Goal: Information Seeking & Learning: Find specific fact

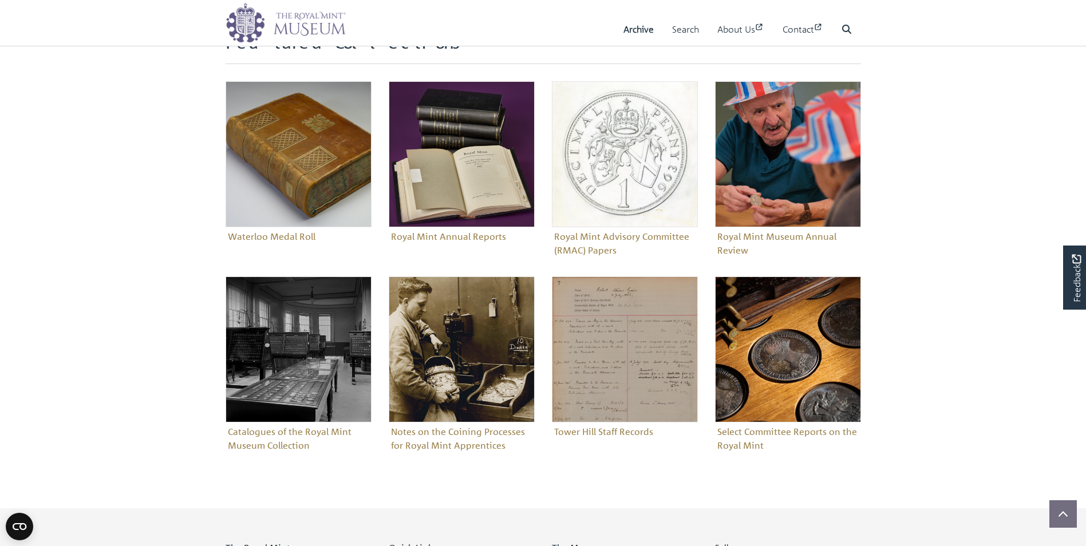
scroll to position [489, 0]
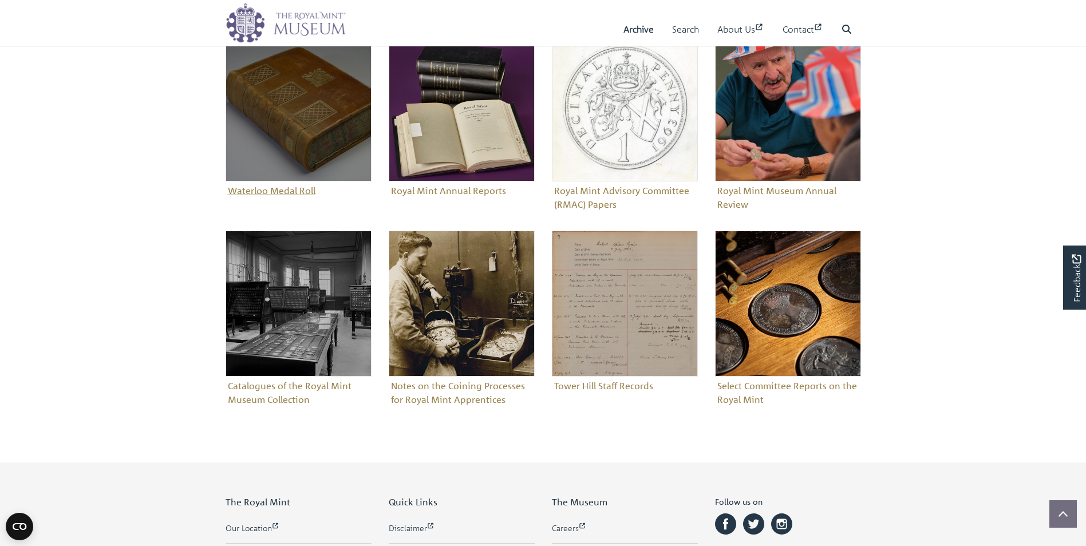
click at [278, 188] on figure "Waterloo Medal Roll" at bounding box center [299, 117] width 146 height 164
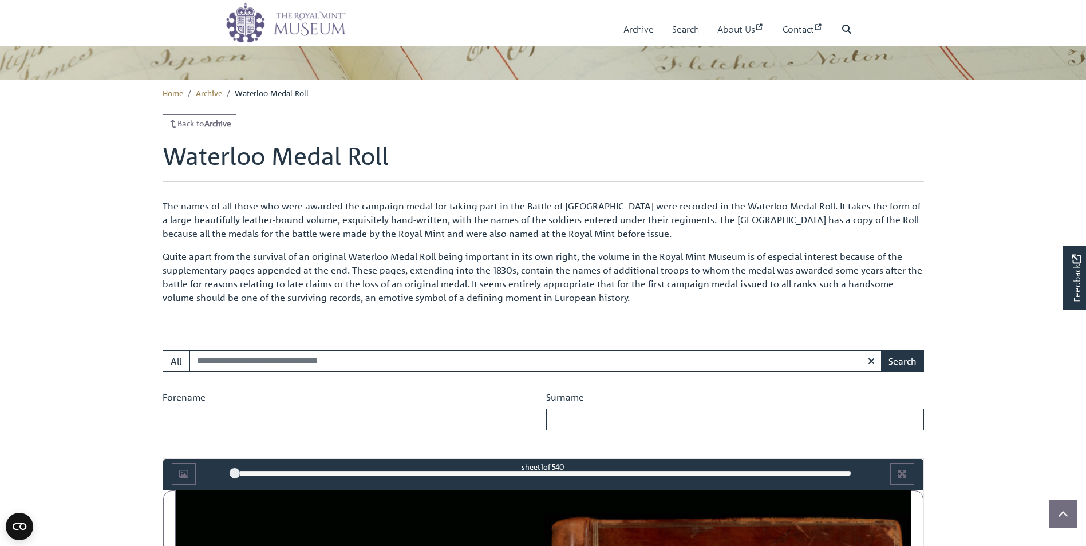
scroll to position [336, 0]
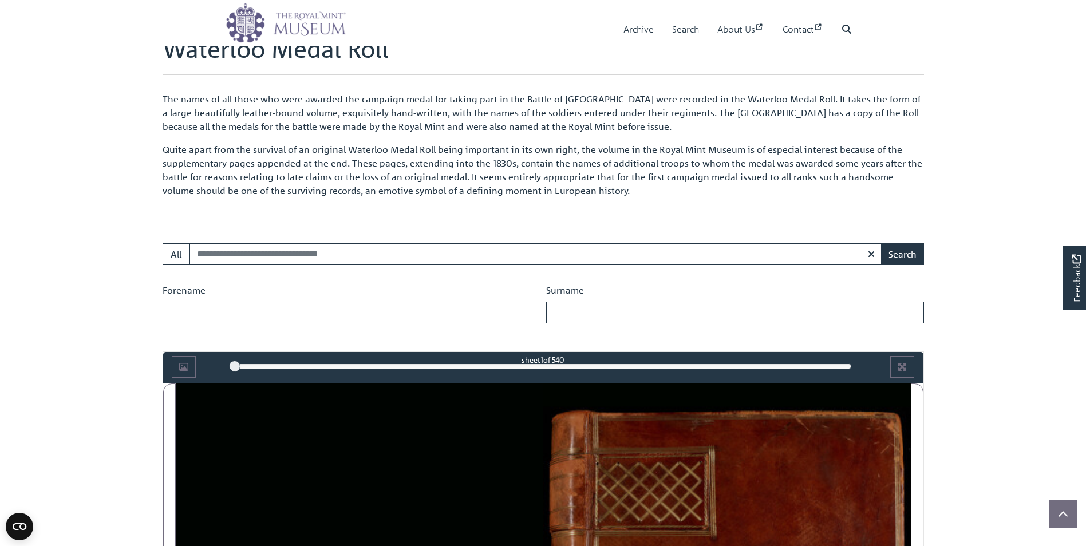
click at [216, 252] on input "Search:" at bounding box center [535, 254] width 693 height 22
type input "*********"
click at [902, 254] on button "Search" at bounding box center [902, 254] width 43 height 22
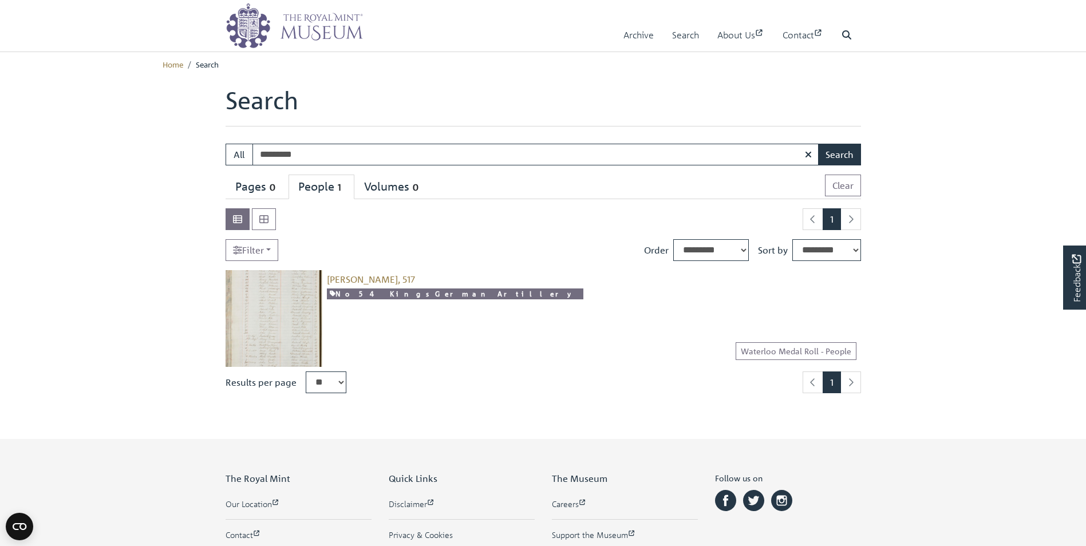
click at [279, 308] on img at bounding box center [274, 318] width 97 height 97
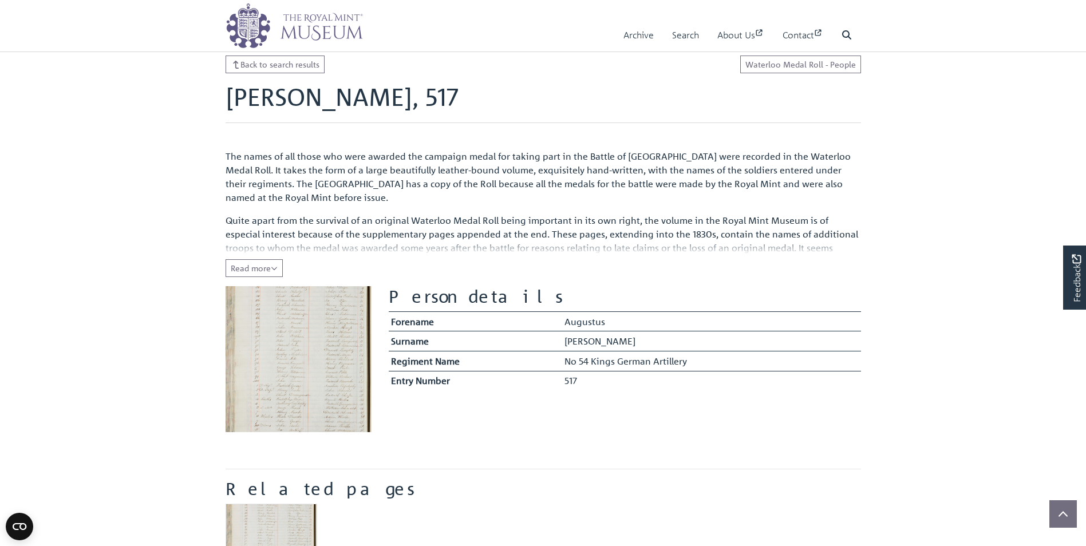
scroll to position [114, 0]
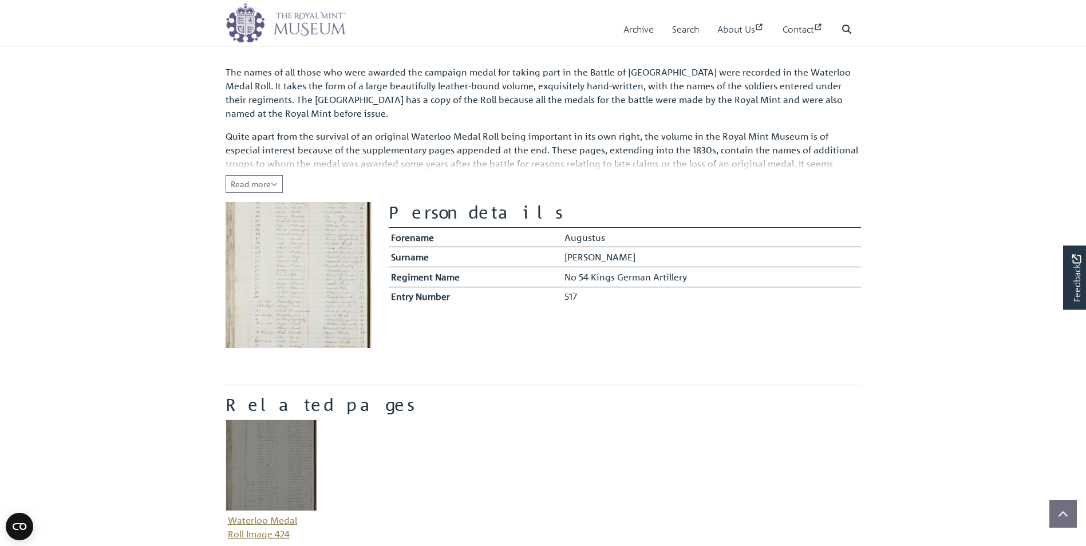
click at [277, 463] on img "Item related to this entity" at bounding box center [272, 466] width 92 height 92
click at [277, 462] on img "Item related to this entity" at bounding box center [272, 466] width 92 height 92
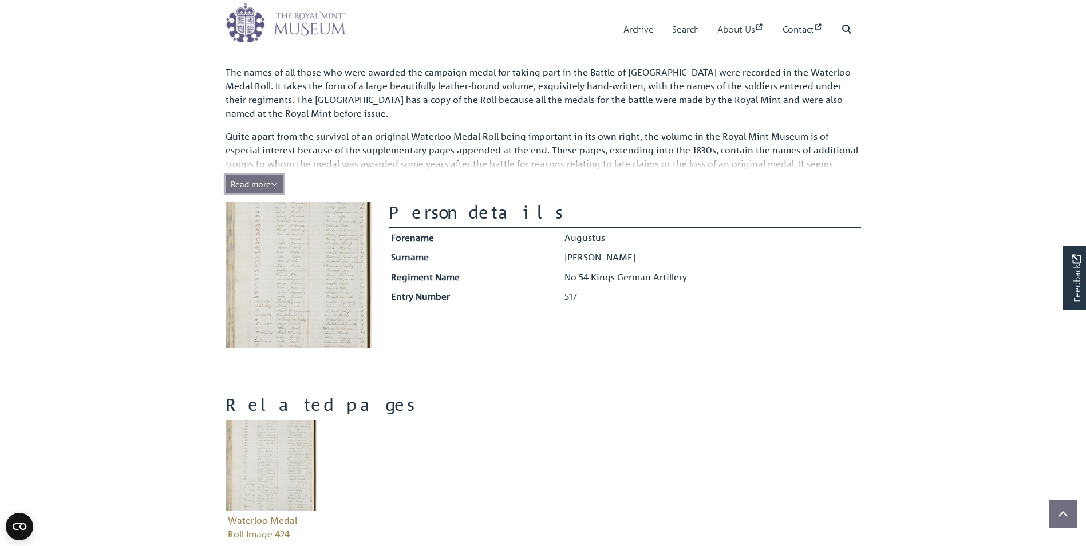
click at [259, 180] on span "Read more" at bounding box center [254, 184] width 47 height 10
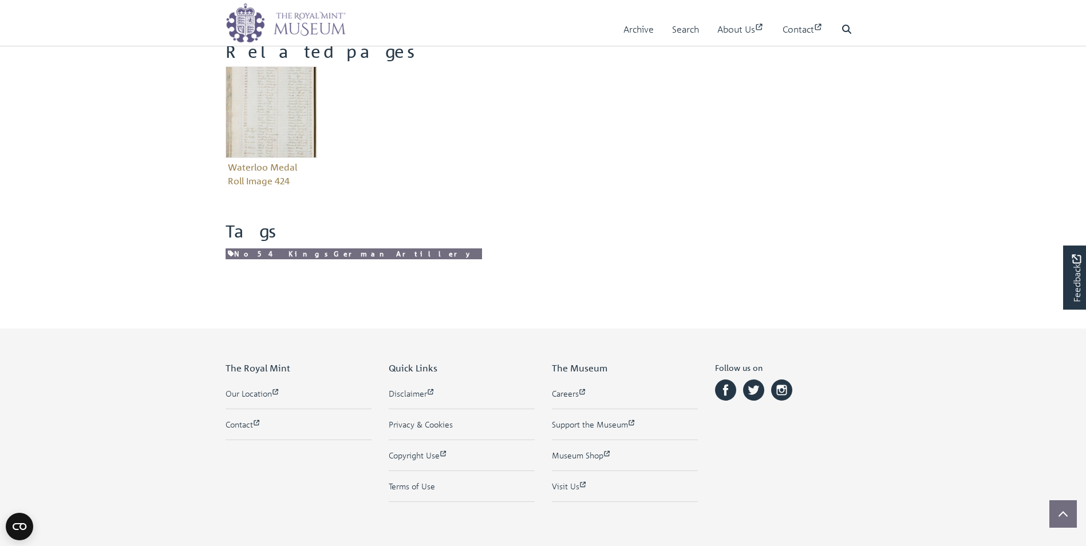
scroll to position [512, 0]
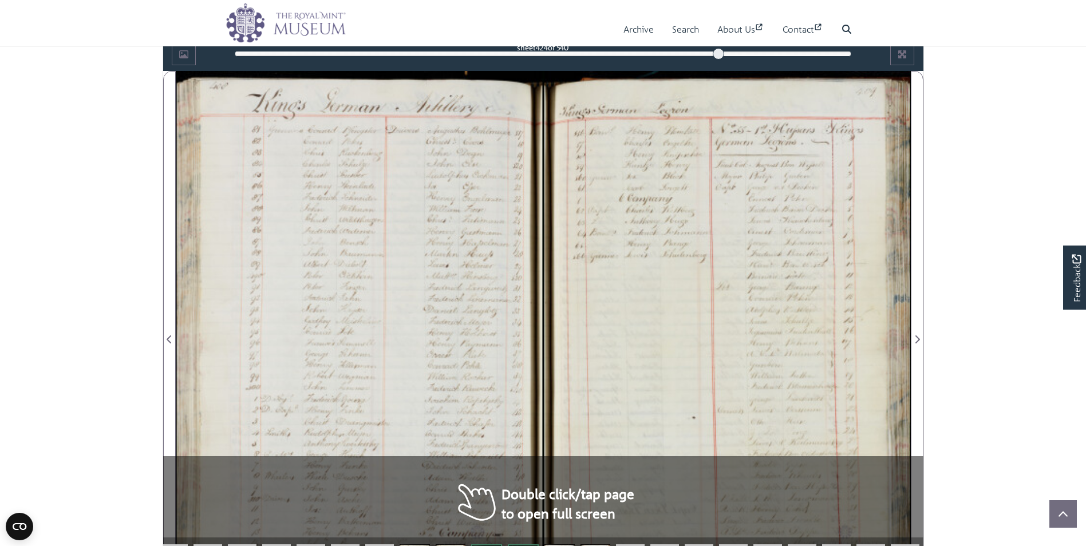
scroll to position [671, 0]
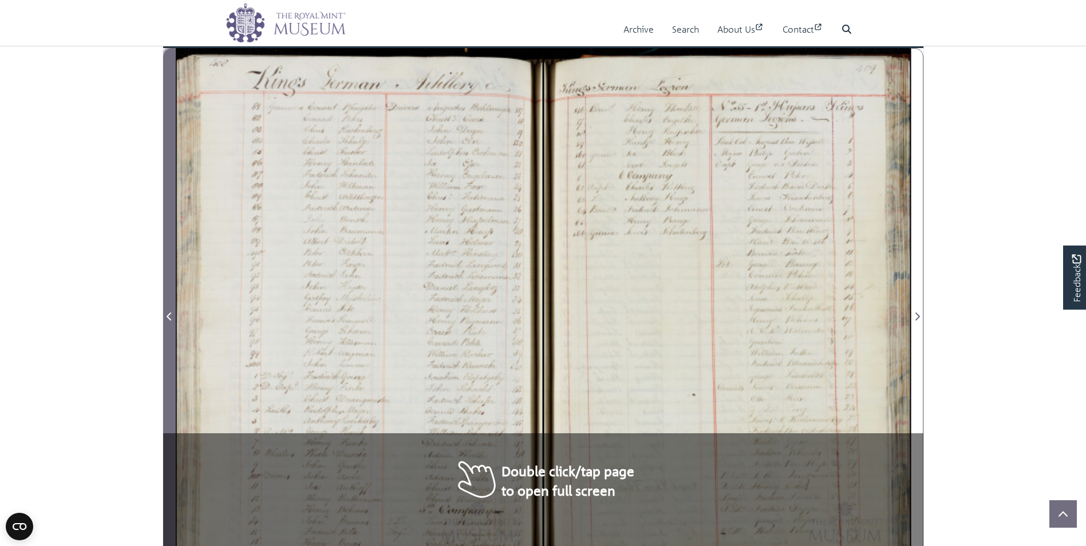
click at [165, 314] on span "Previous Page" at bounding box center [169, 317] width 11 height 14
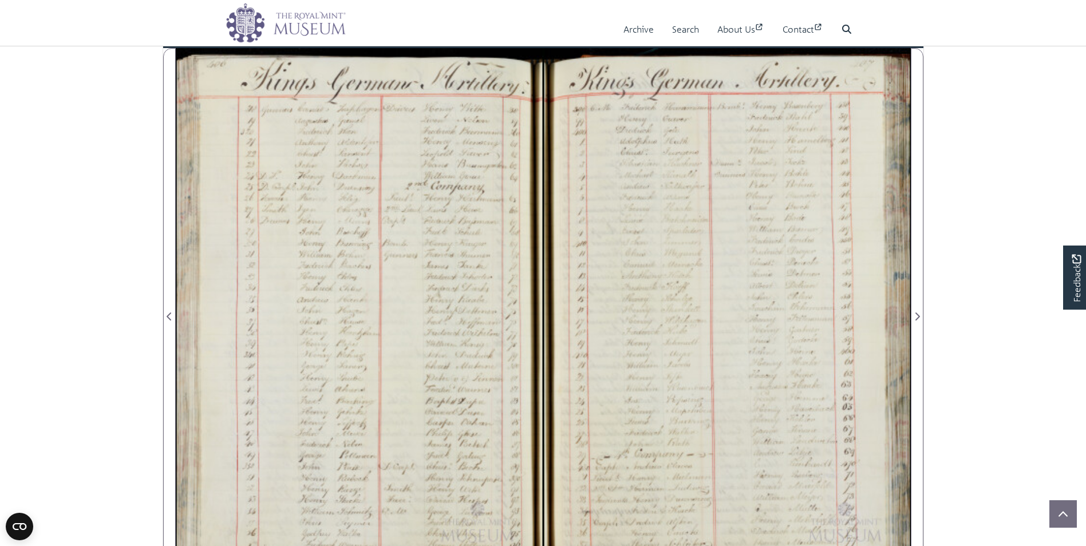
click at [764, 373] on div at bounding box center [726, 310] width 367 height 524
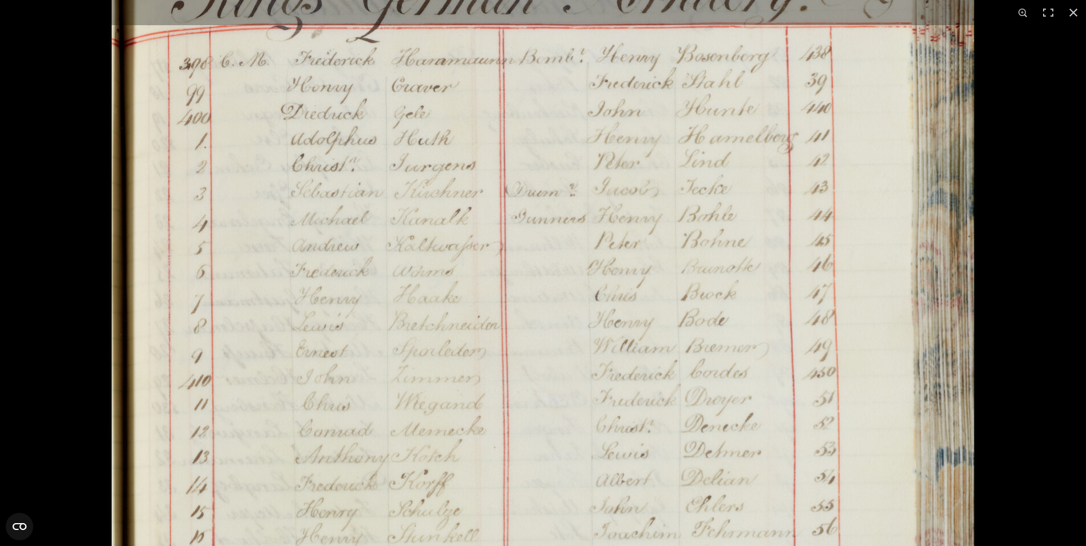
click at [860, 284] on img at bounding box center [543, 537] width 868 height 1236
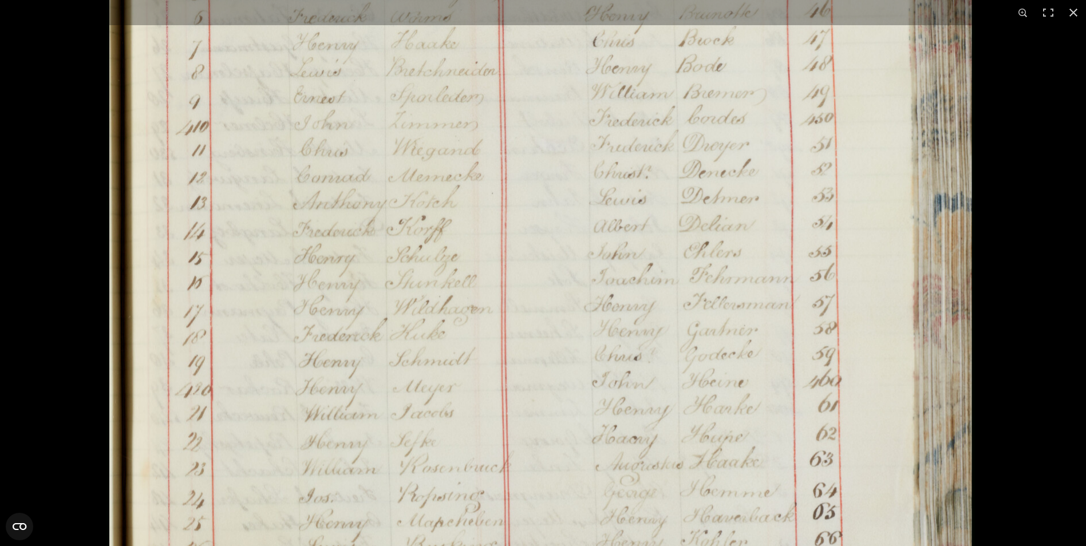
click at [883, 280] on img at bounding box center [540, 283] width 868 height 1236
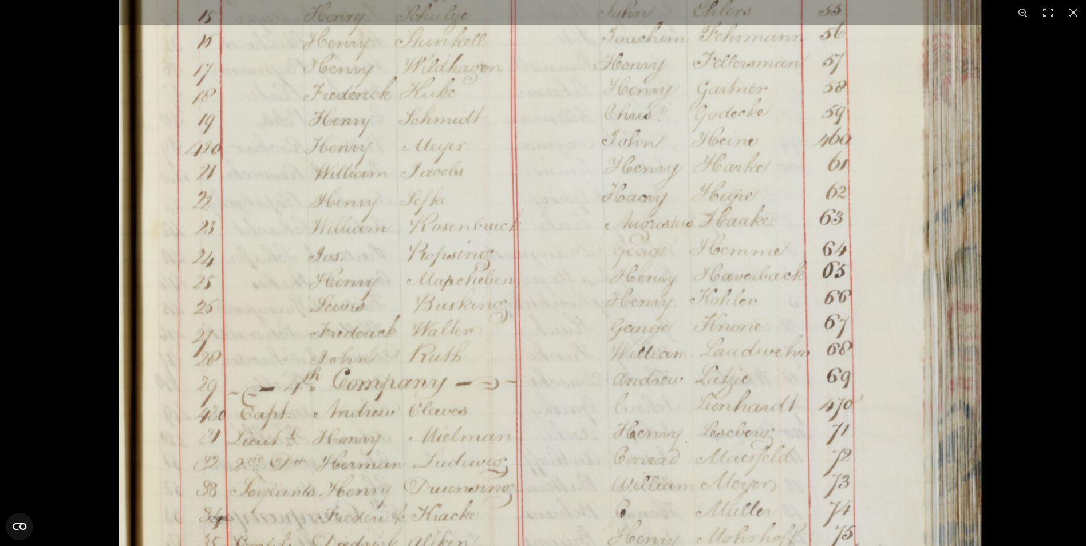
click at [587, 415] on img at bounding box center [550, 42] width 868 height 1236
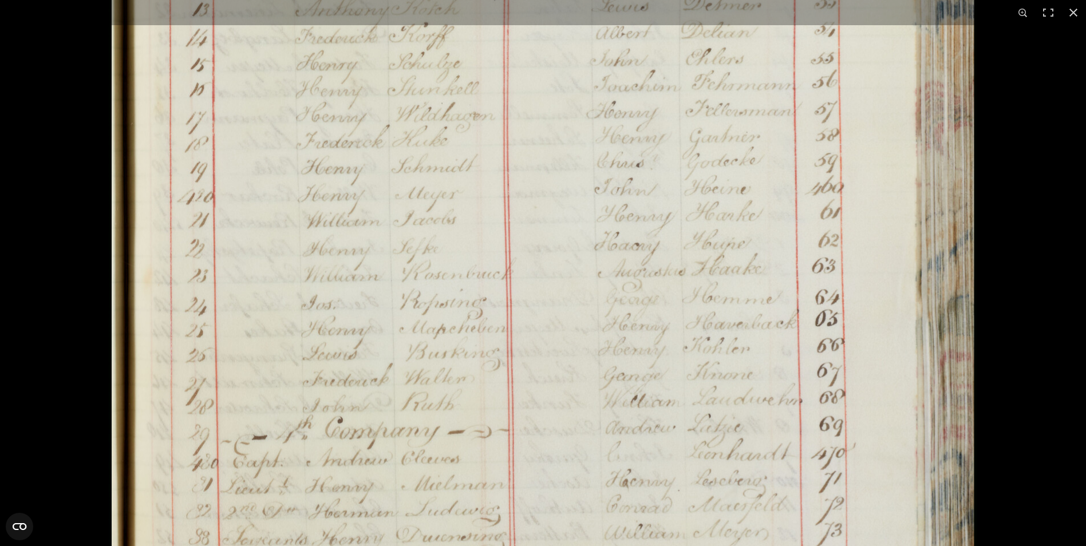
click at [578, 485] on img at bounding box center [543, 90] width 868 height 1236
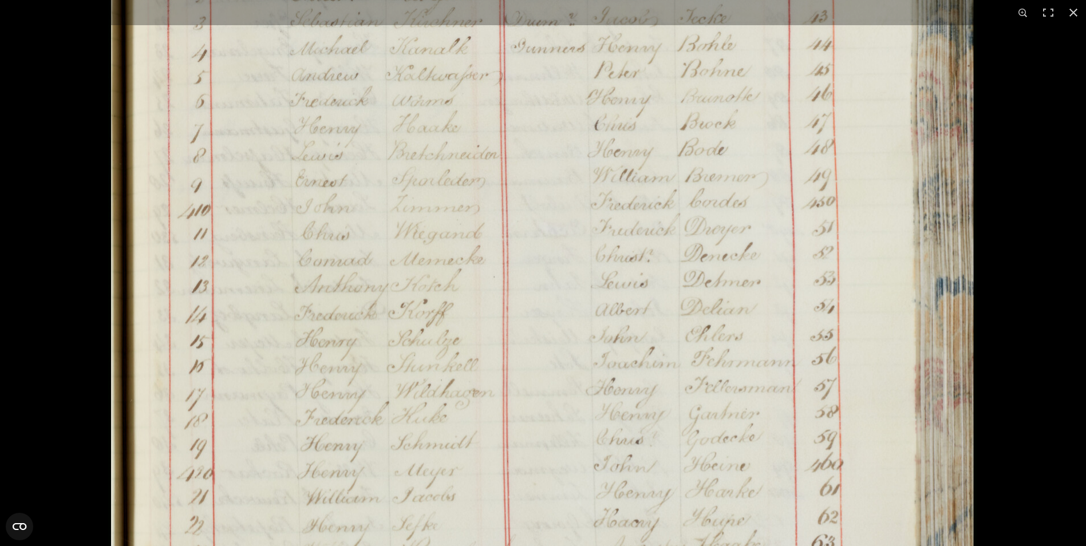
click at [544, 438] on img at bounding box center [542, 367] width 868 height 1236
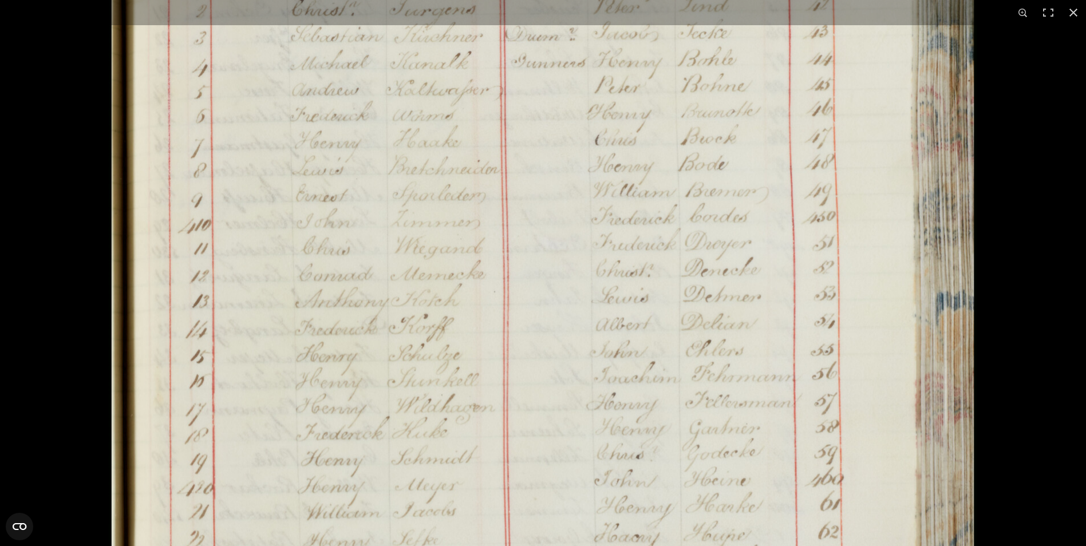
click at [517, 434] on img at bounding box center [543, 382] width 868 height 1236
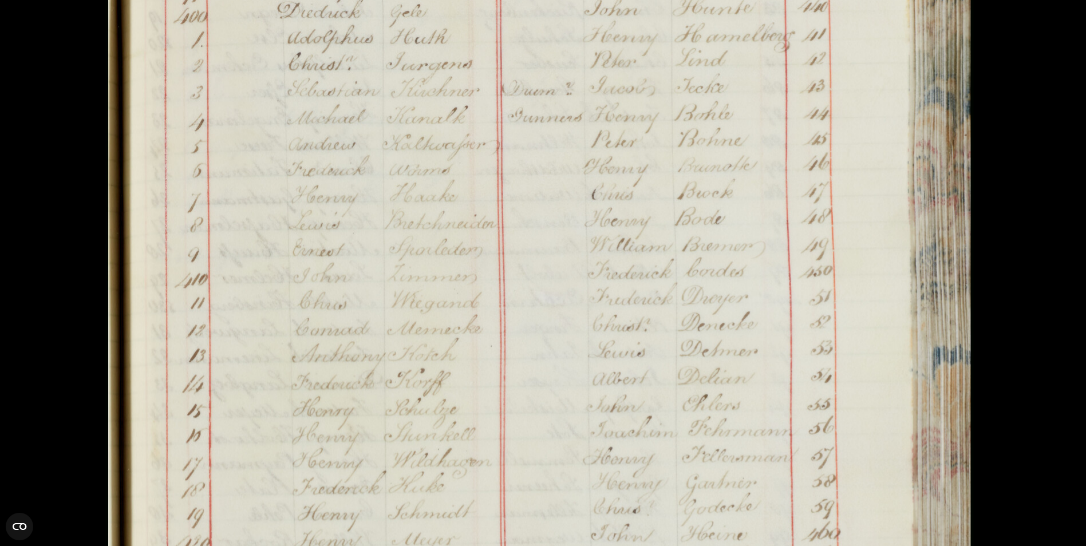
click at [544, 199] on img at bounding box center [539, 436] width 868 height 1236
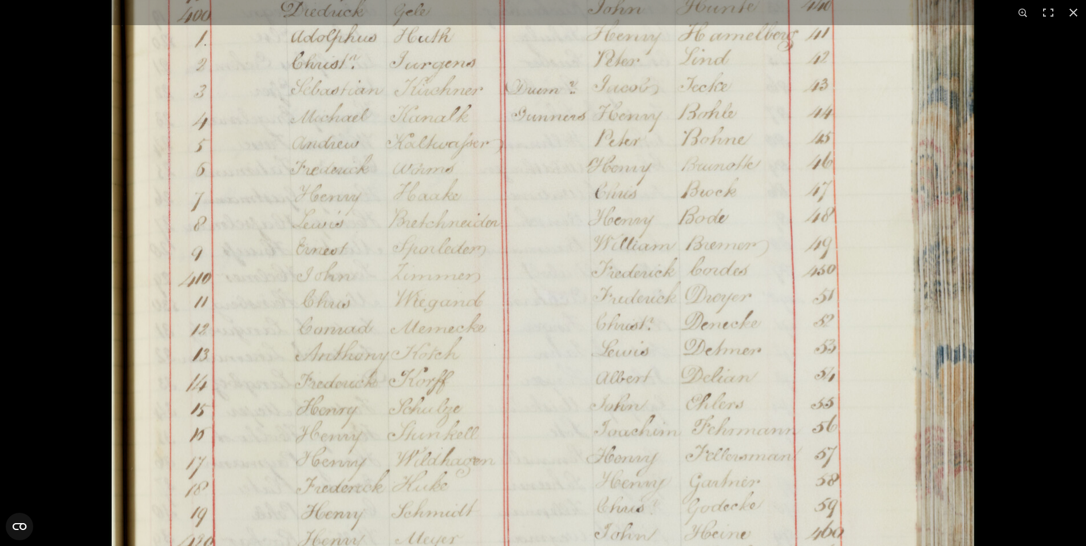
click at [626, 193] on img at bounding box center [543, 435] width 868 height 1236
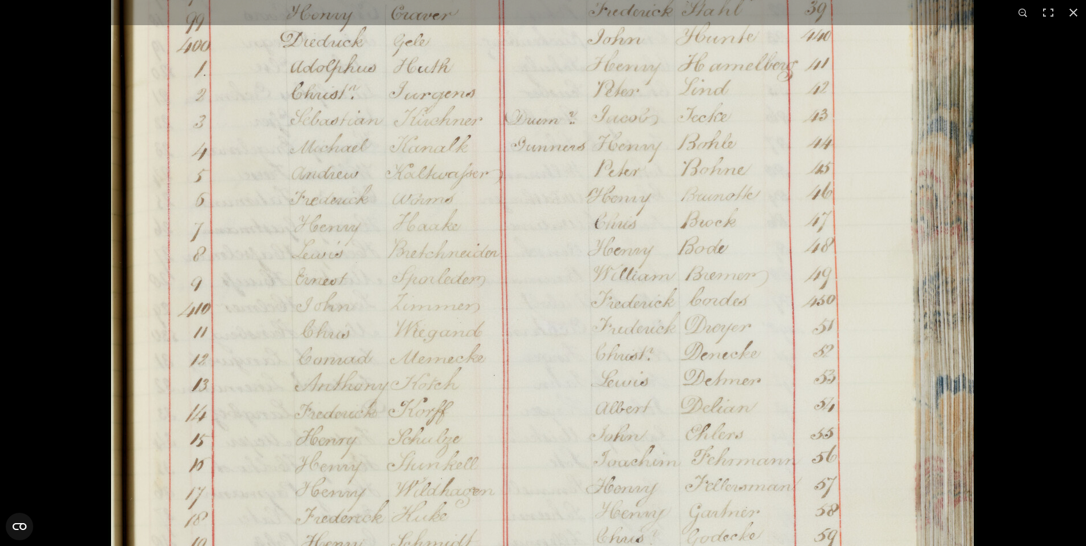
click at [618, 256] on img at bounding box center [542, 465] width 868 height 1236
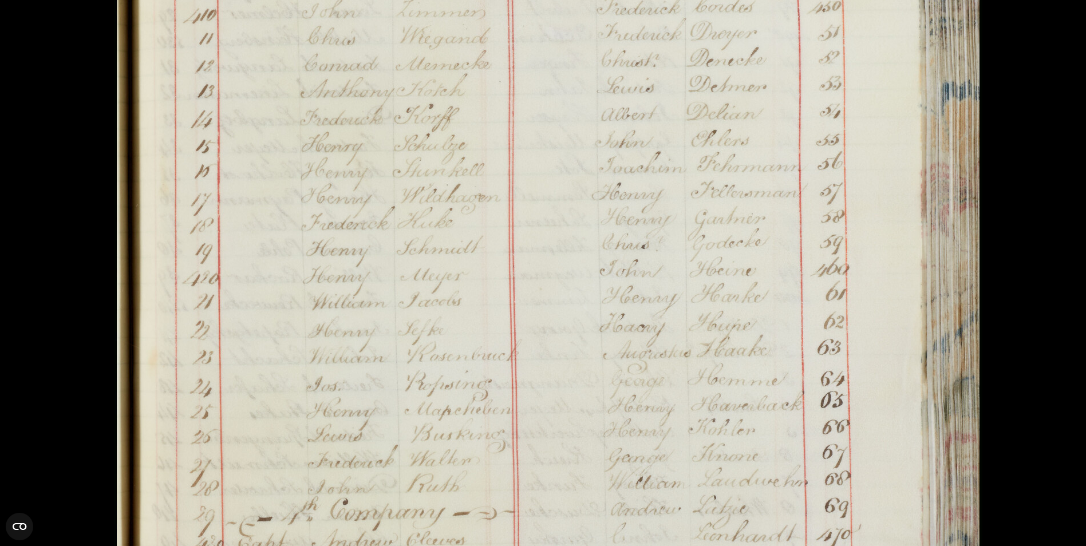
click at [639, 227] on img at bounding box center [548, 172] width 868 height 1236
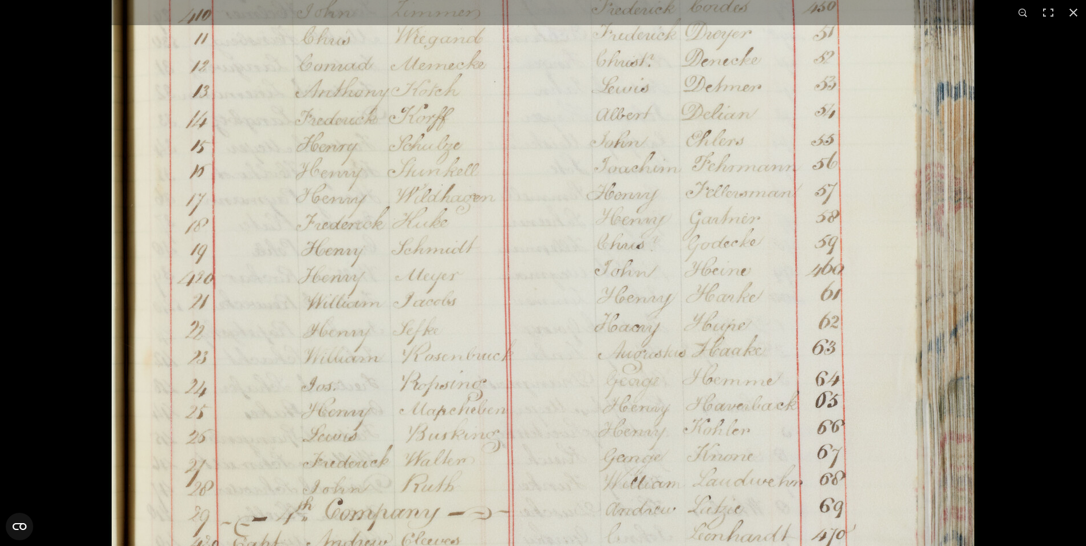
click at [631, 387] on img at bounding box center [543, 172] width 868 height 1236
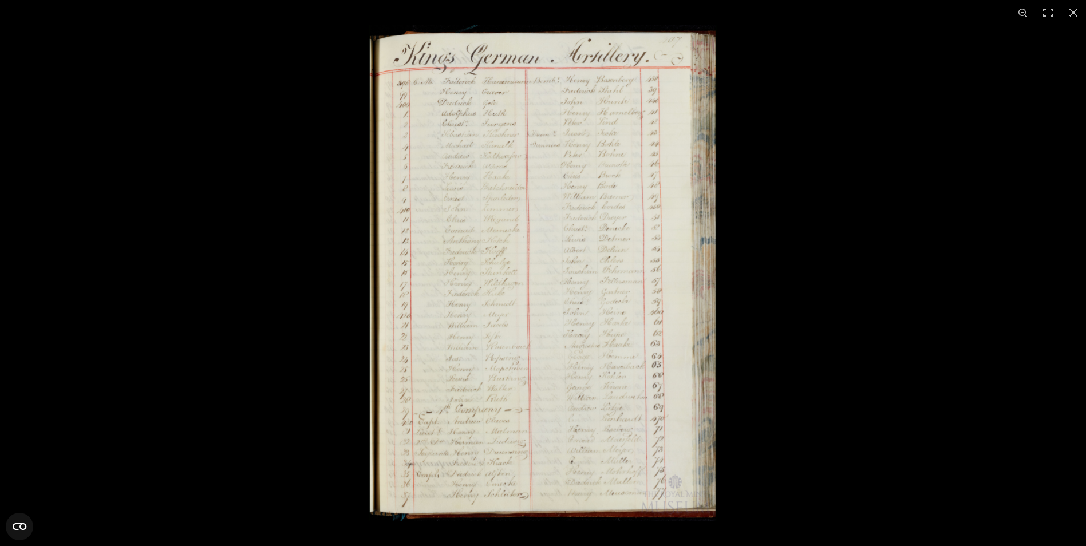
click at [494, 326] on img at bounding box center [543, 273] width 348 height 496
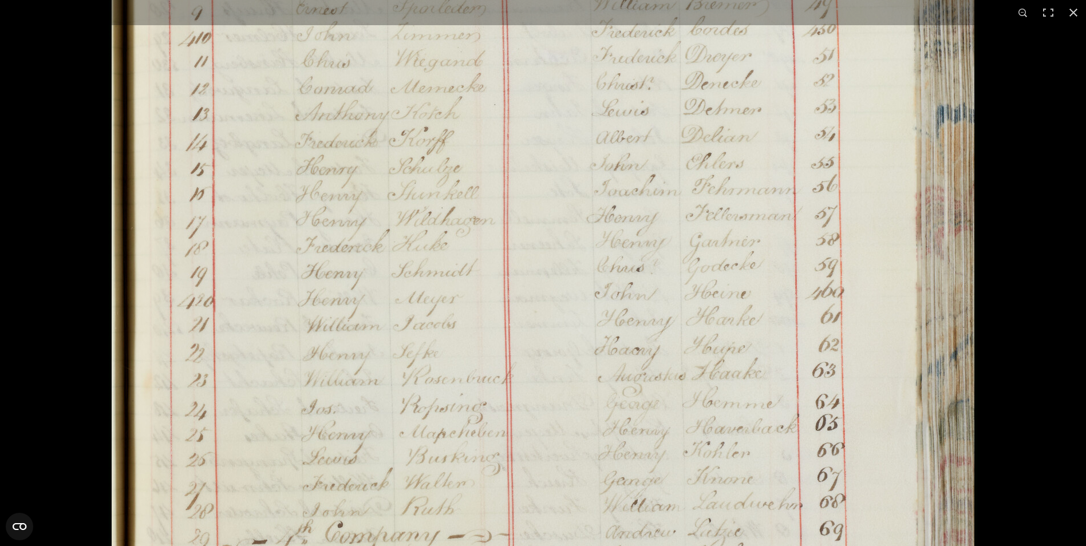
click at [871, 324] on img at bounding box center [543, 194] width 868 height 1236
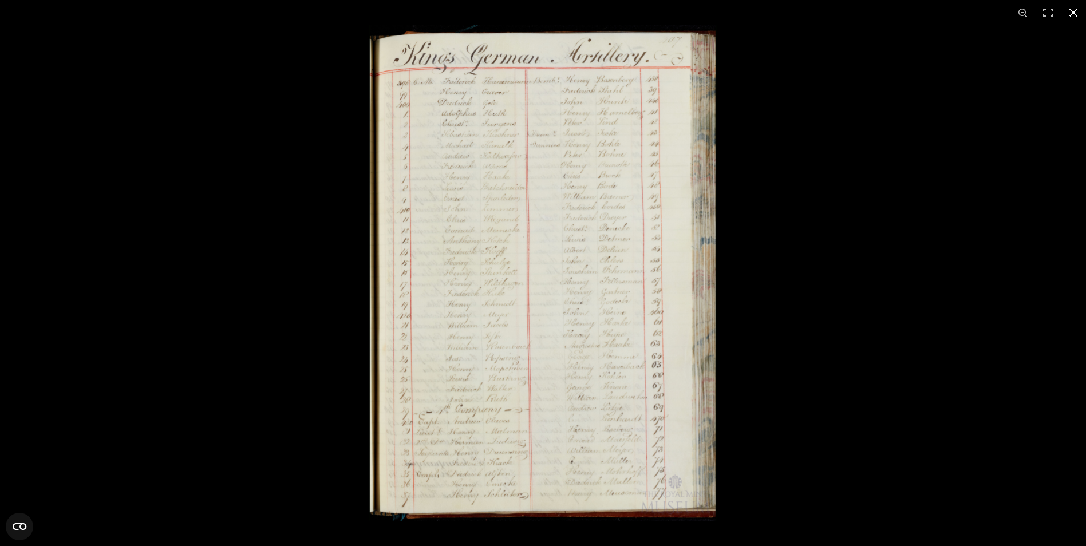
click at [832, 284] on div at bounding box center [912, 298] width 1086 height 546
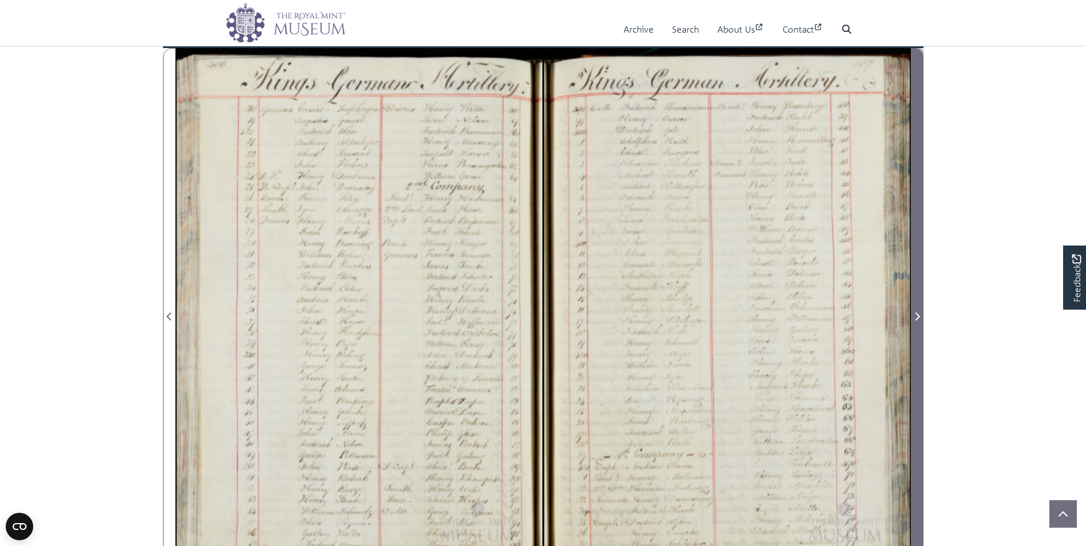
click at [916, 316] on icon "Next Page" at bounding box center [917, 316] width 6 height 9
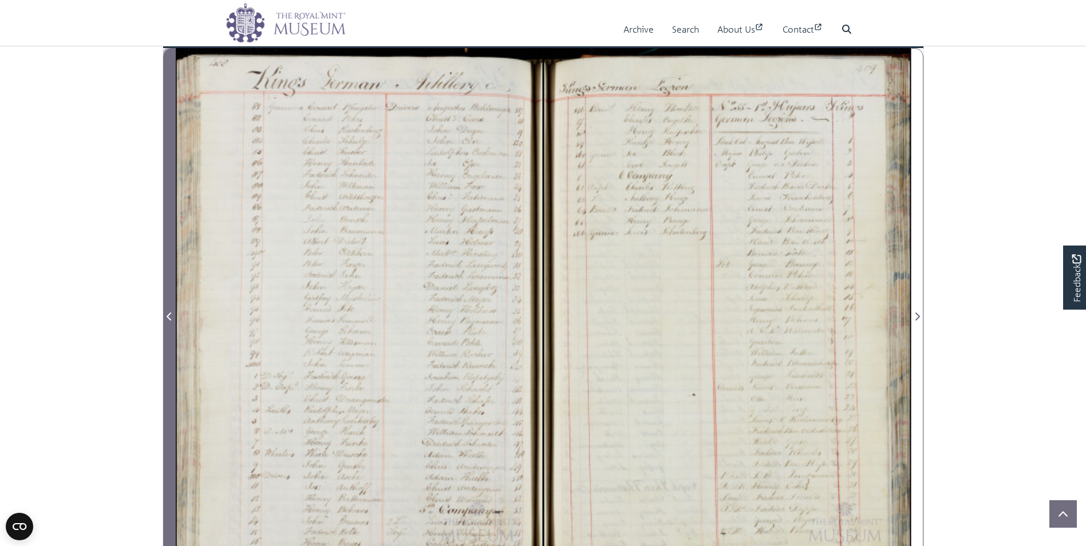
click at [169, 318] on icon "Previous Page" at bounding box center [170, 316] width 6 height 9
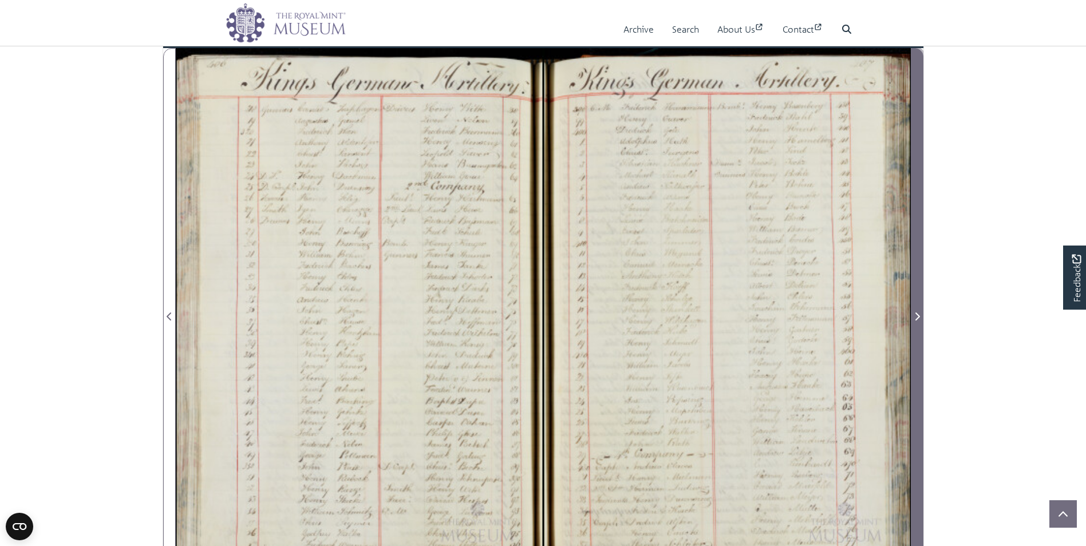
click at [912, 314] on span "Next Page" at bounding box center [916, 317] width 11 height 14
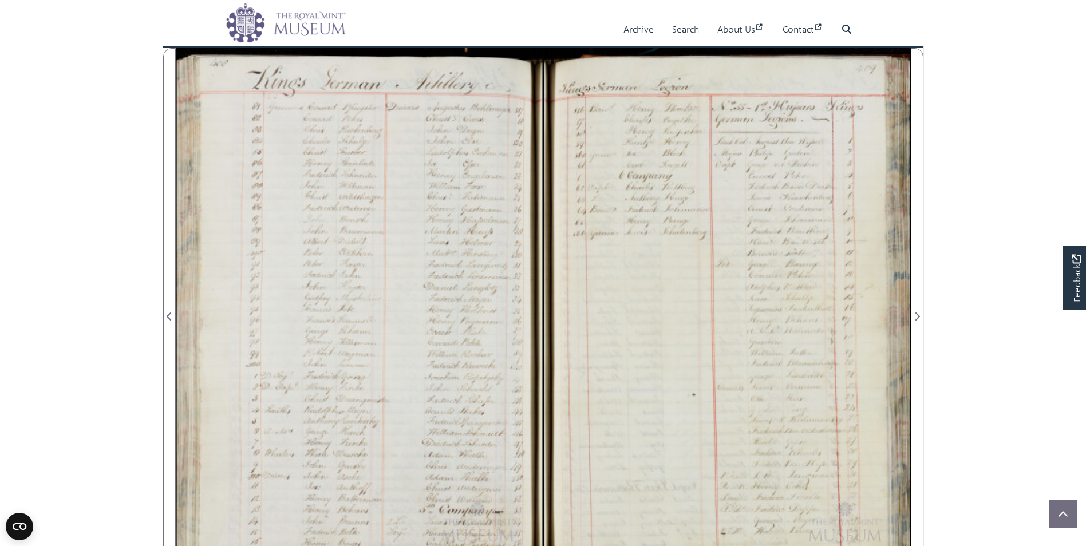
click at [347, 249] on div at bounding box center [359, 310] width 367 height 524
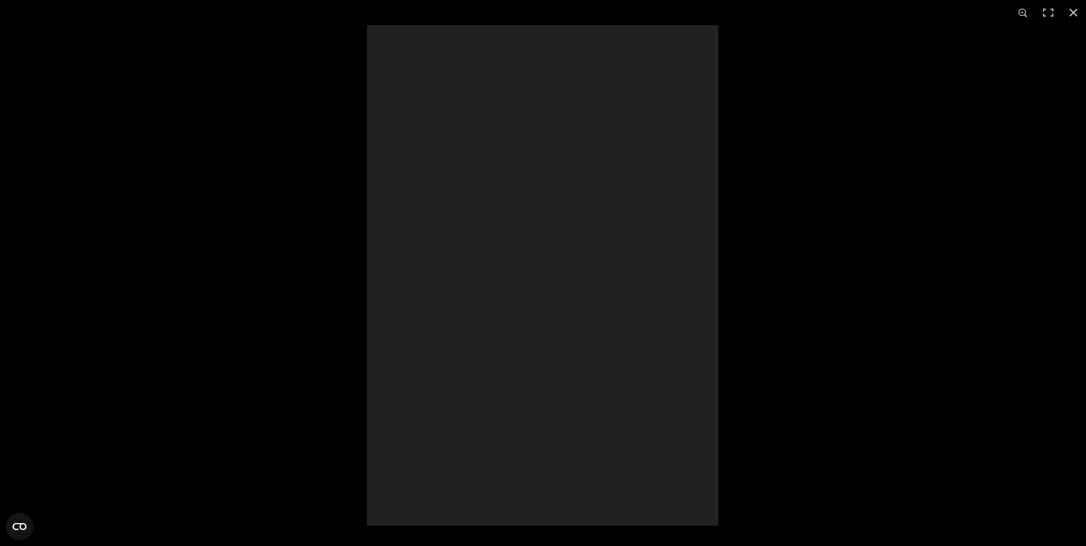
click at [347, 249] on div at bounding box center [543, 273] width 1086 height 546
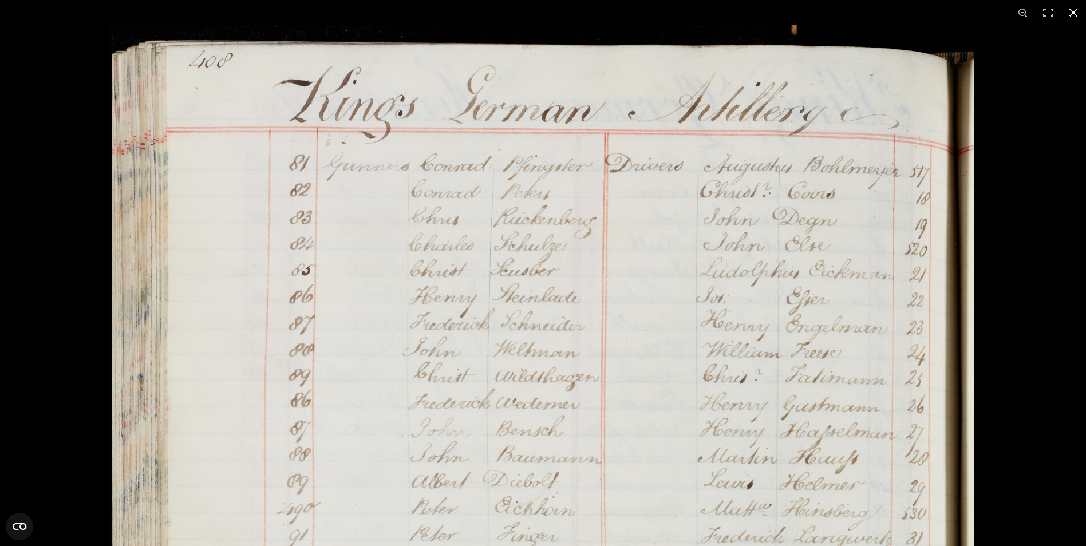
scroll to position [2252, 0]
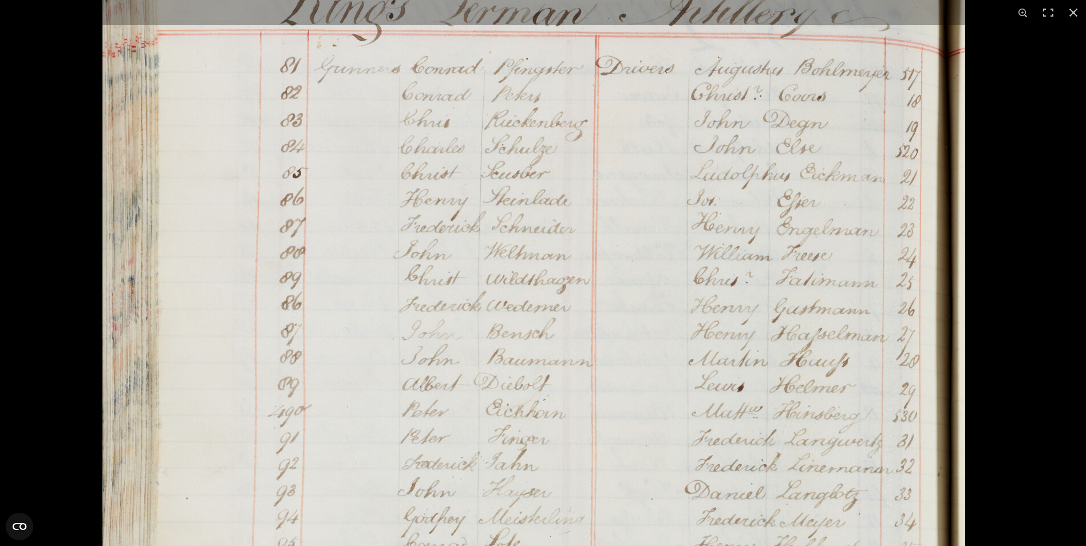
click at [908, 380] on img at bounding box center [534, 546] width 868 height 1236
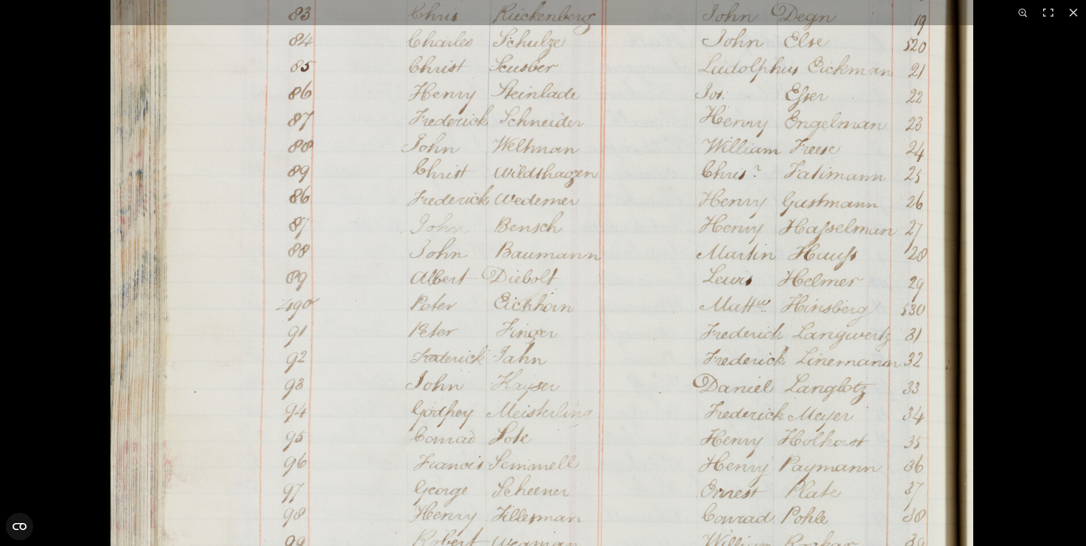
click at [917, 290] on img at bounding box center [542, 439] width 868 height 1236
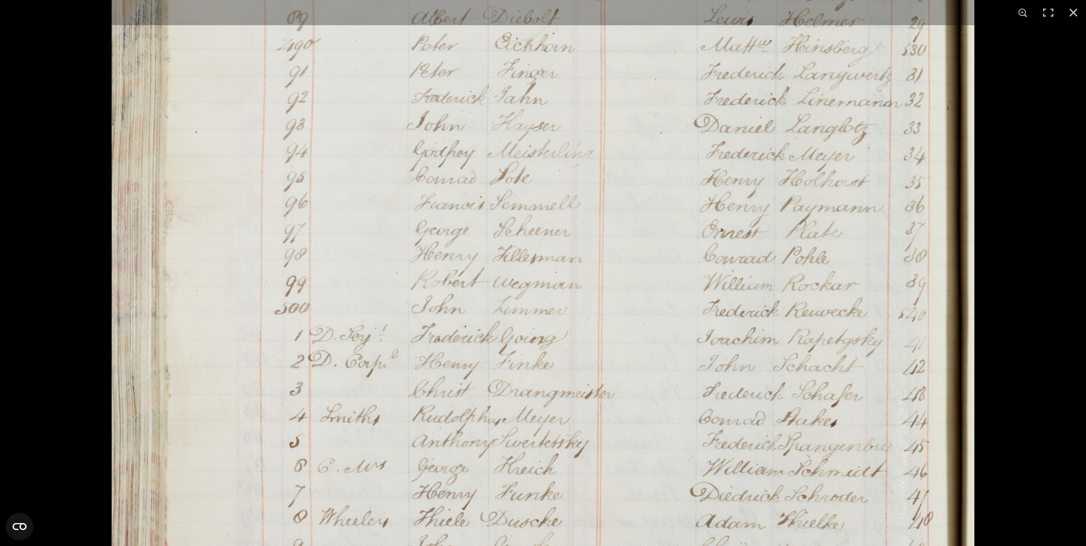
click at [928, 350] on img at bounding box center [543, 180] width 868 height 1236
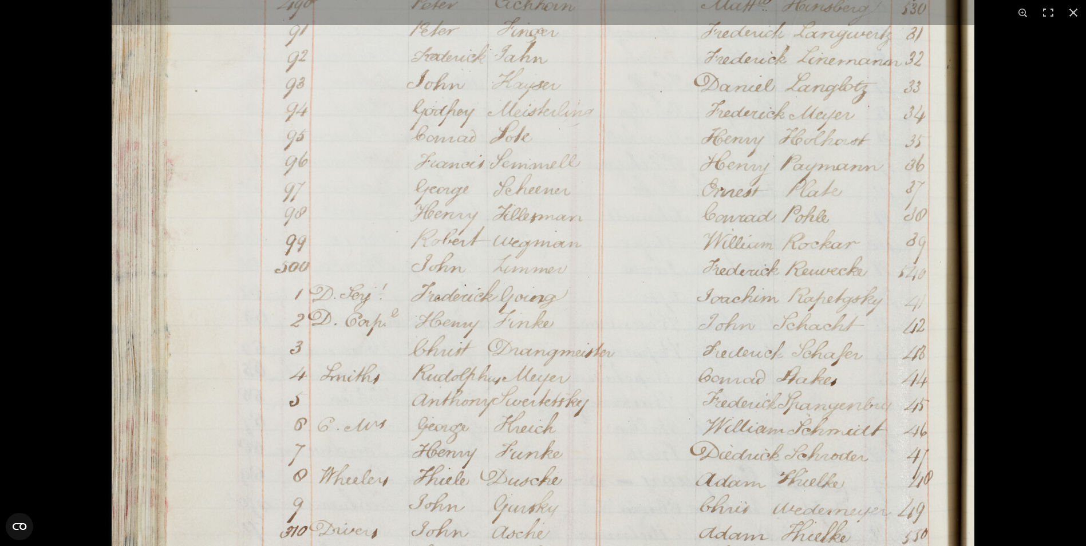
click at [943, 383] on img at bounding box center [543, 138] width 868 height 1236
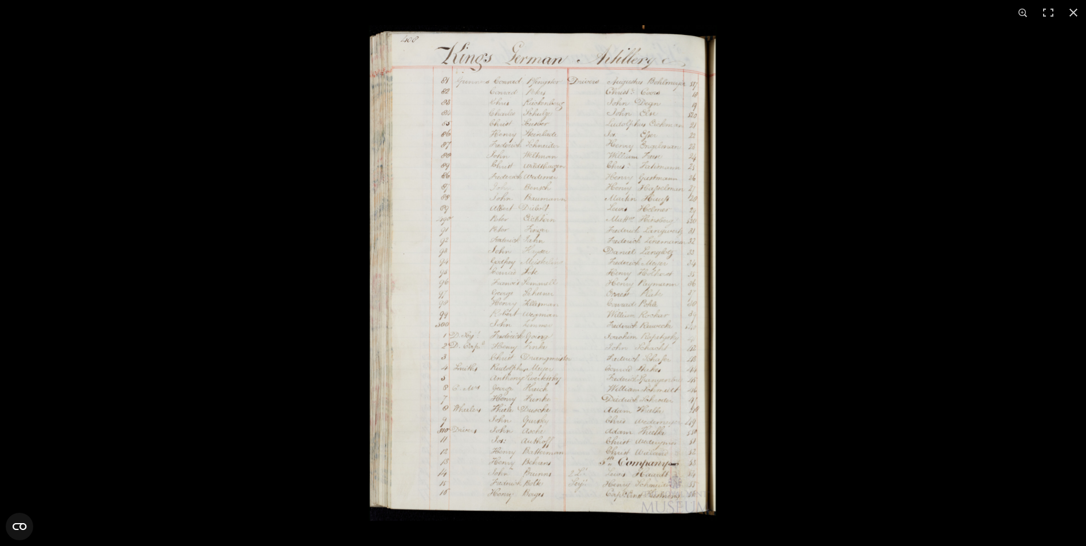
click at [600, 271] on img at bounding box center [543, 273] width 348 height 496
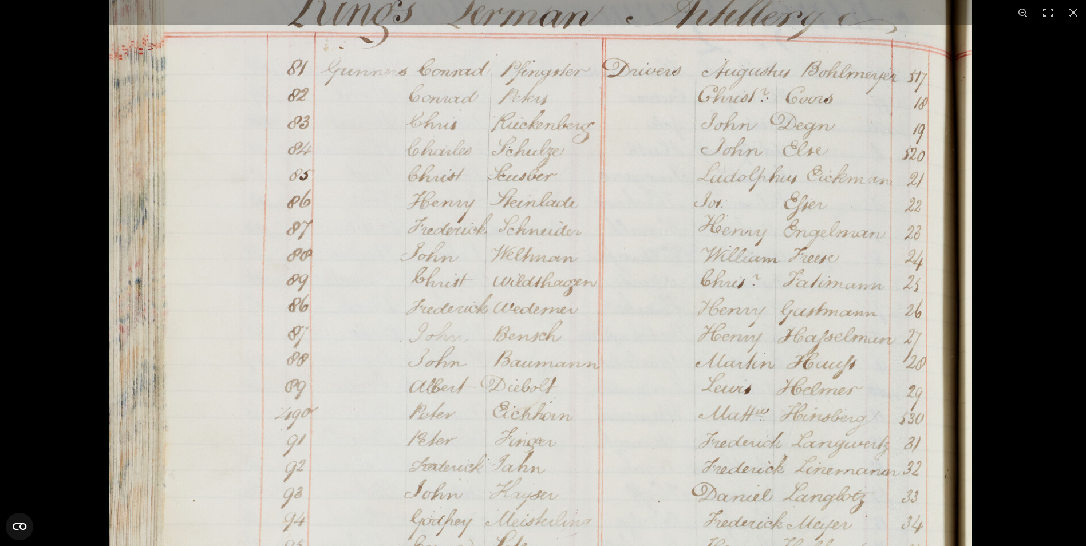
click at [658, 121] on img at bounding box center [540, 548] width 868 height 1236
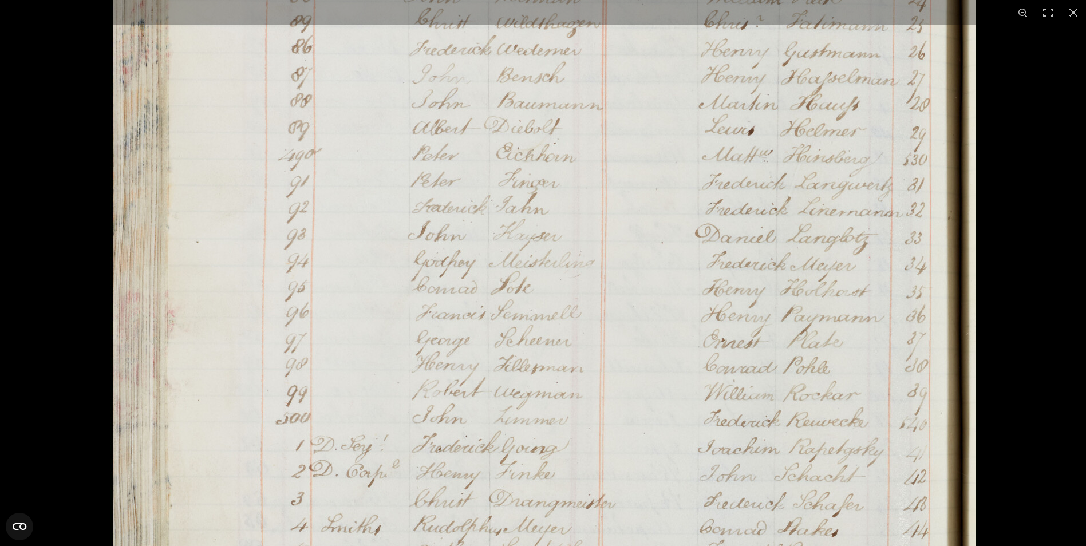
click at [661, 191] on img at bounding box center [544, 289] width 868 height 1236
